Goal: Complete application form

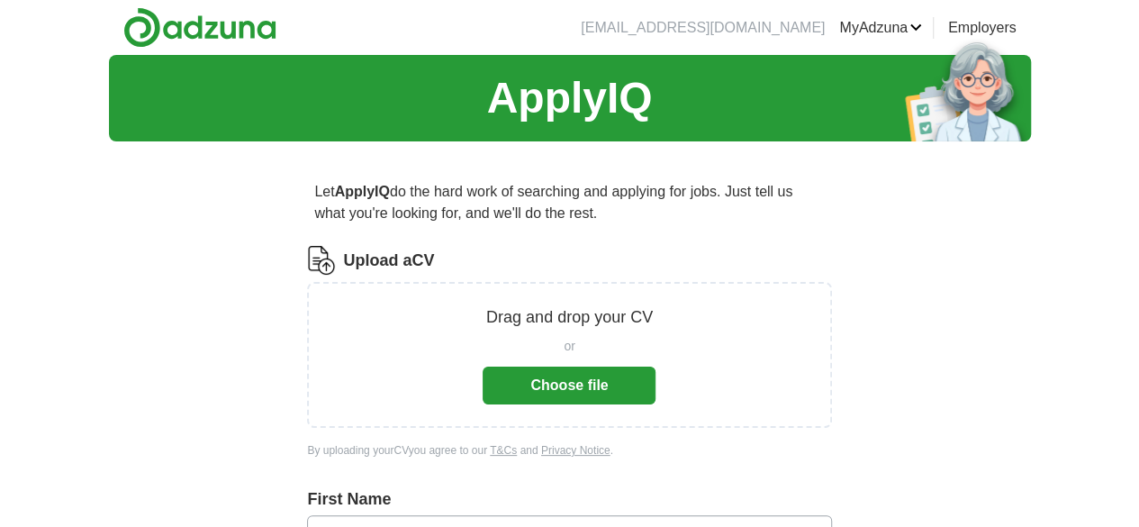
click at [593, 377] on button "Choose file" at bounding box center [569, 385] width 173 height 38
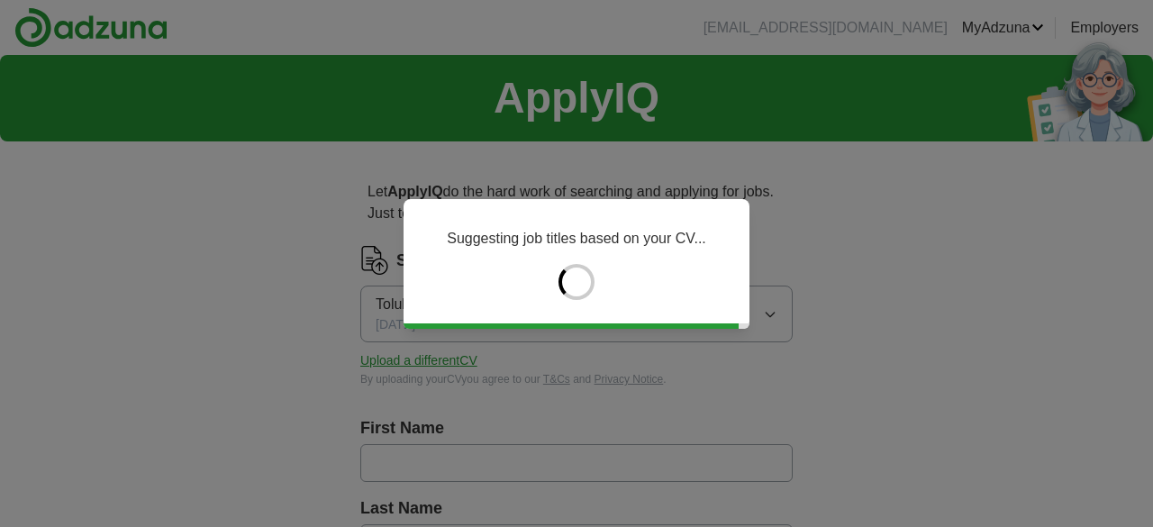
type input "********"
type input "*******"
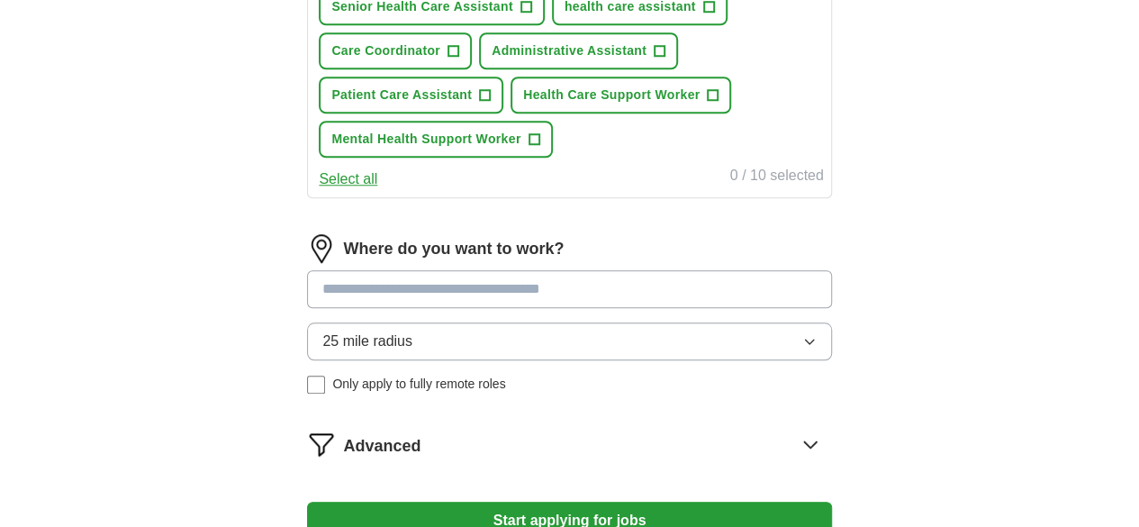
scroll to position [736, 0]
click at [701, 307] on input at bounding box center [569, 288] width 524 height 38
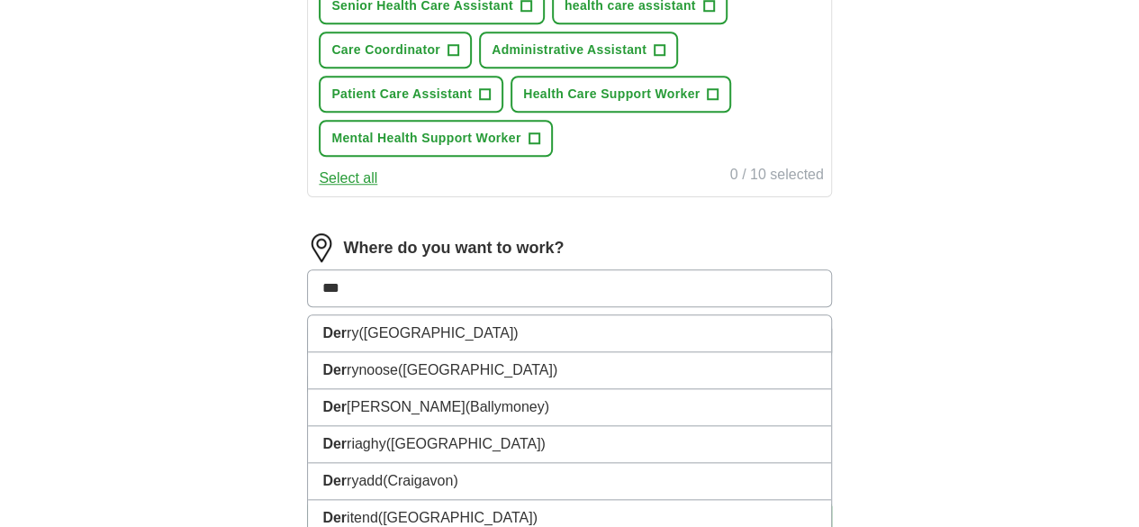
type input "****"
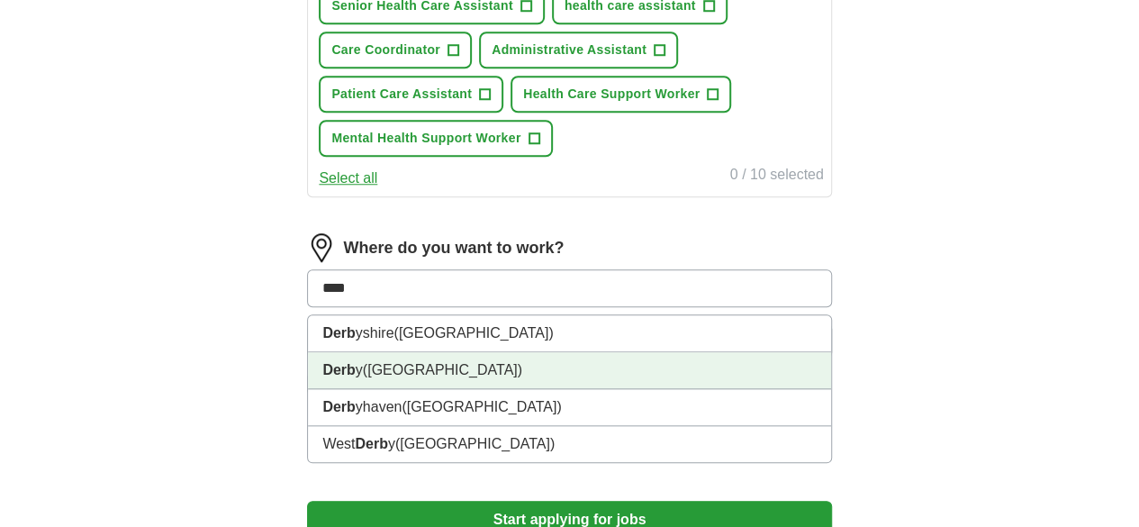
click at [553, 389] on li "Derb y ([GEOGRAPHIC_DATA])" at bounding box center [569, 370] width 522 height 37
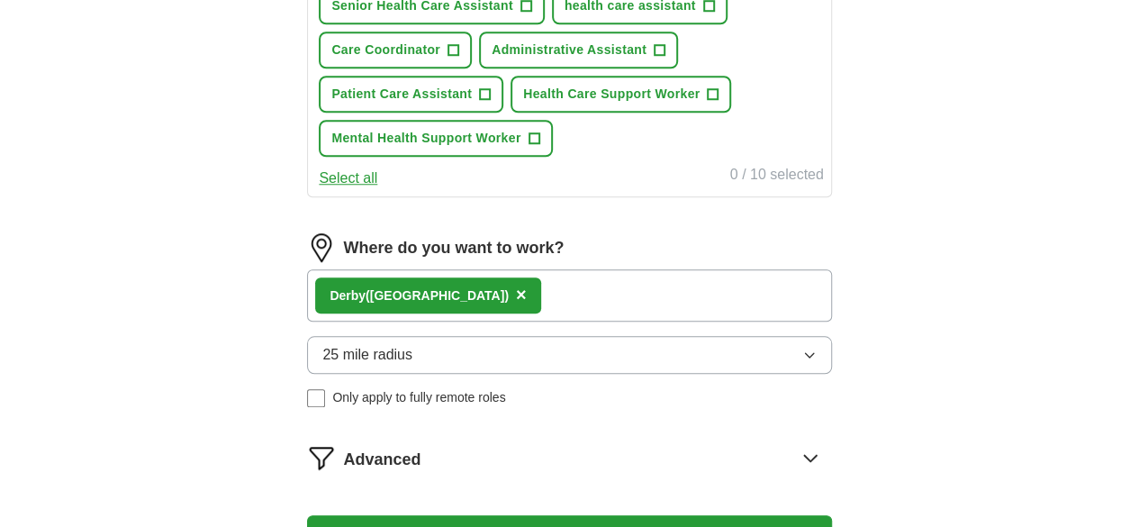
click at [760, 374] on button "25 mile radius" at bounding box center [569, 355] width 524 height 38
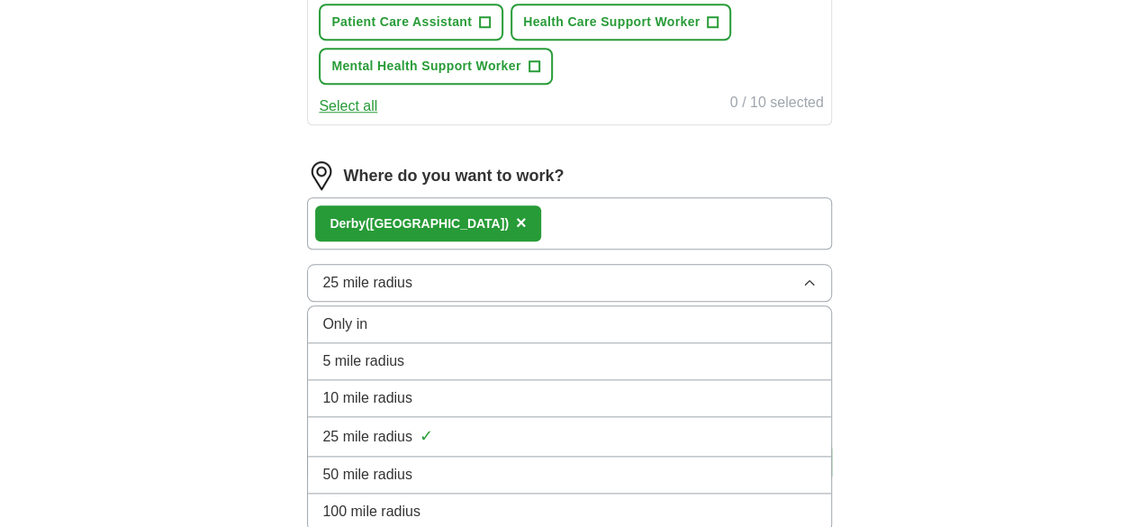
scroll to position [809, 0]
click at [546, 408] on div "10 mile radius" at bounding box center [568, 397] width 493 height 22
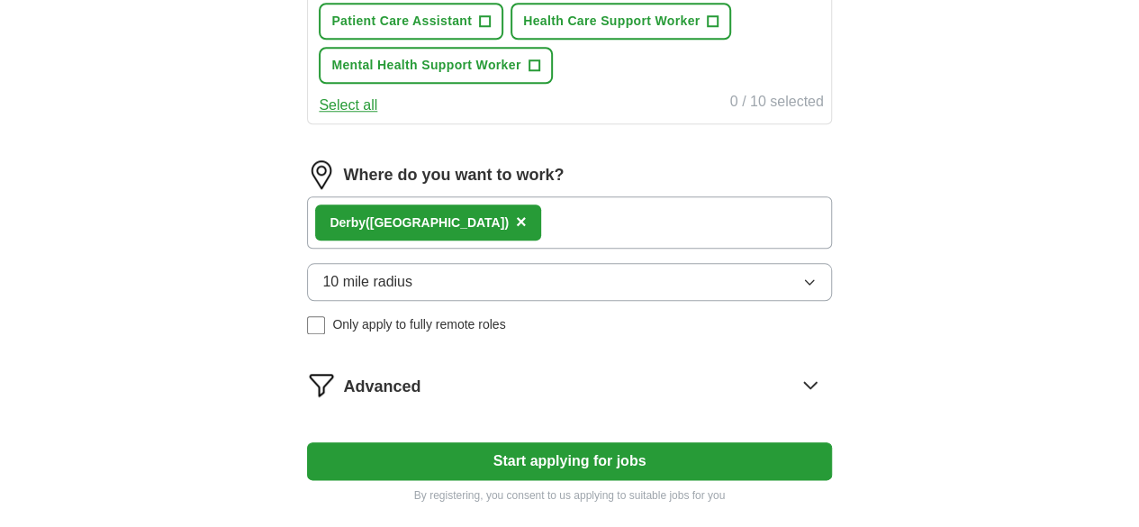
click at [638, 480] on button "Start applying for jobs" at bounding box center [569, 461] width 524 height 38
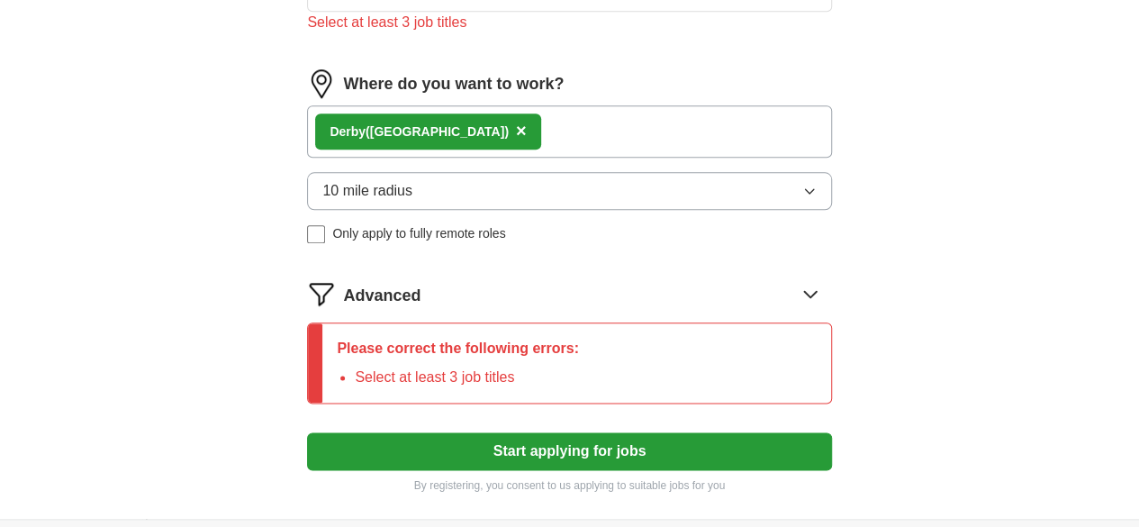
scroll to position [938, 0]
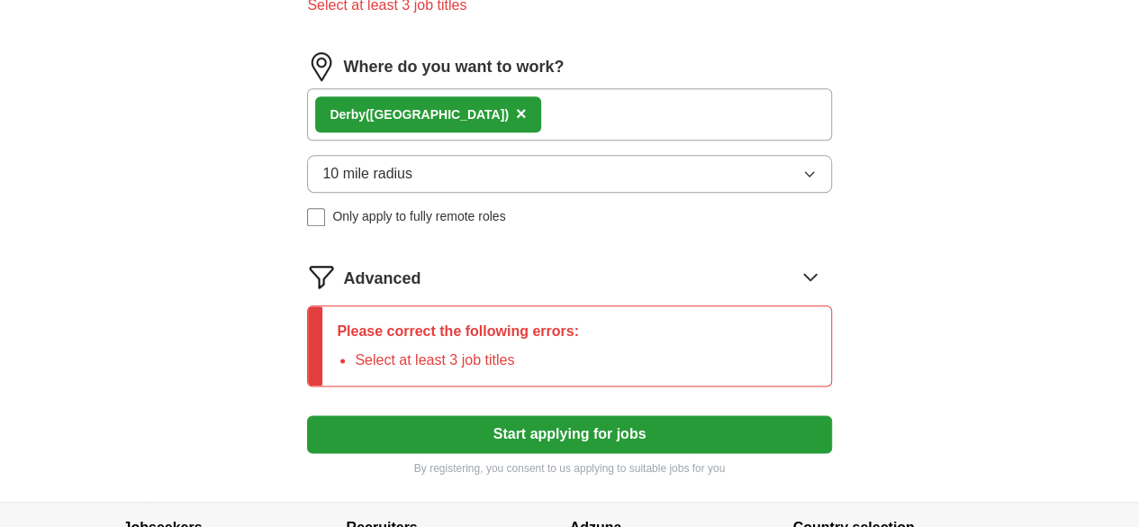
click at [796, 291] on icon at bounding box center [810, 276] width 29 height 29
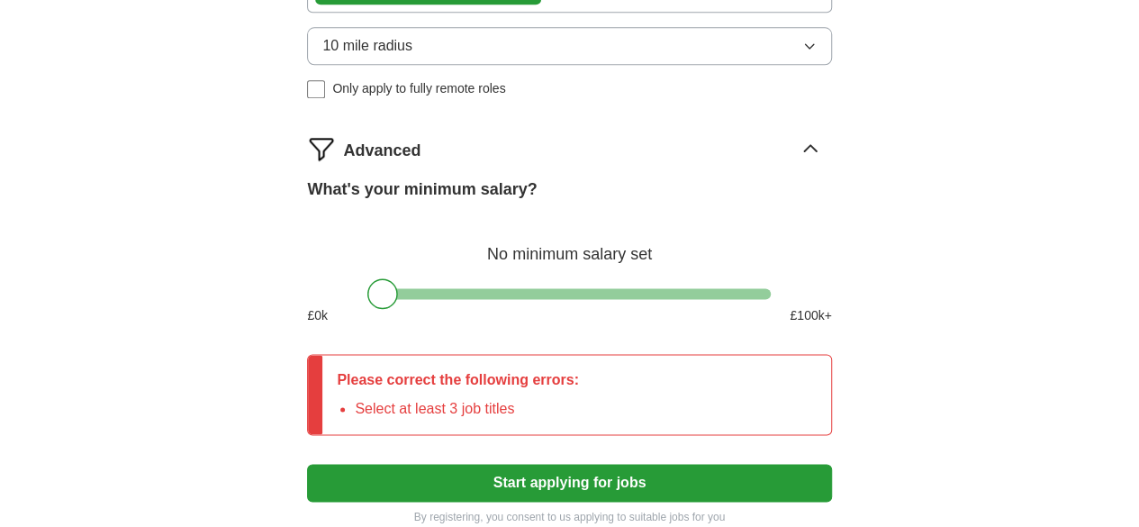
scroll to position [1067, 0]
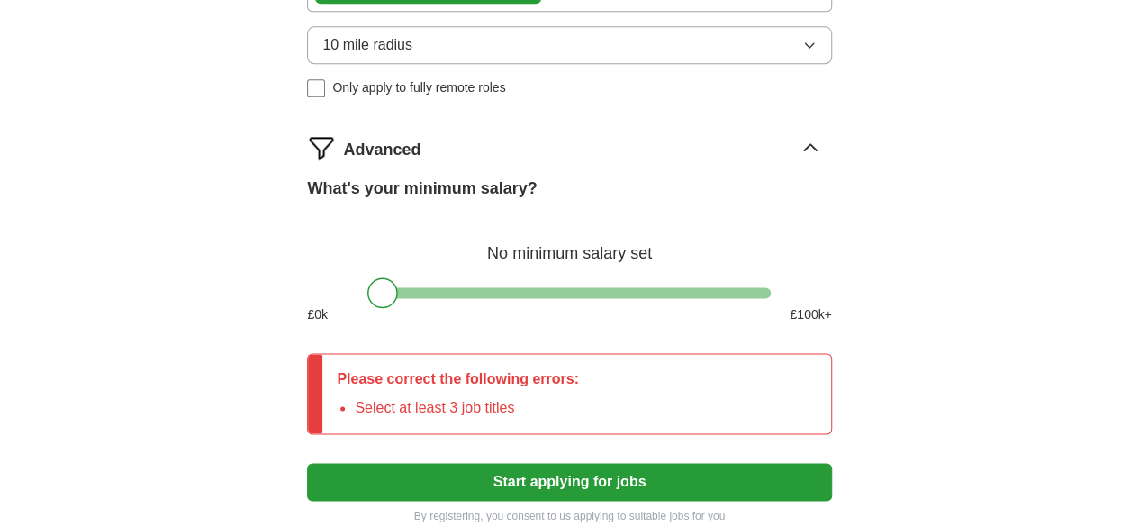
click at [686, 431] on div "Please correct the following errors: Select at least 3 job titles" at bounding box center [569, 393] width 524 height 81
click at [593, 433] on div "Please correct the following errors: Select at least 3 job titles" at bounding box center [457, 393] width 271 height 79
